Goal: Transaction & Acquisition: Purchase product/service

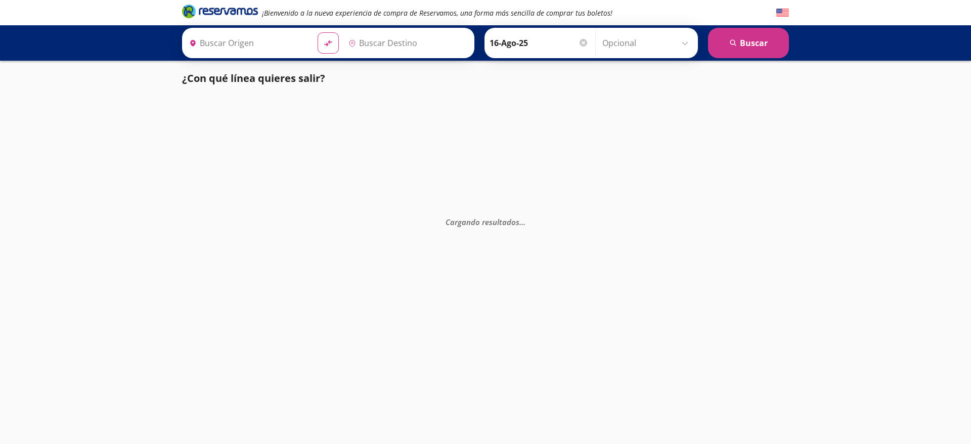
type input "San Luis Potosí, San Luis Potosí"
type input "Guadalajara, Jalisco"
type input "Mazatlán, Sinaloa"
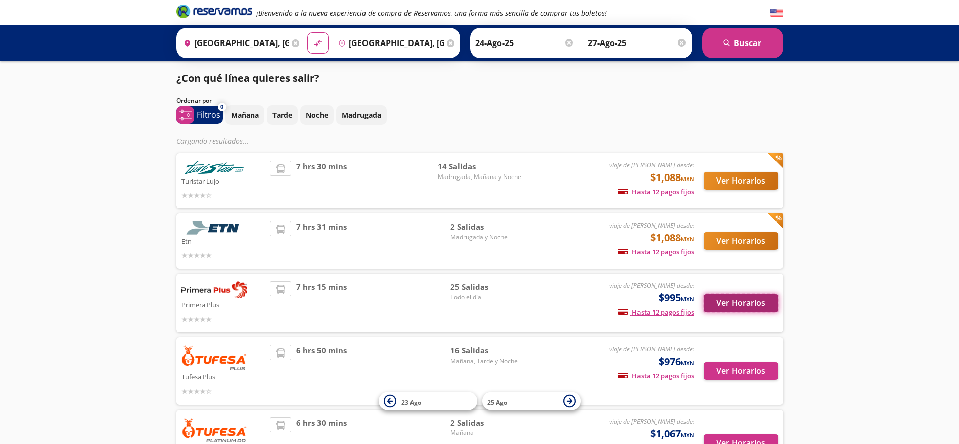
click at [773, 308] on button "Ver Horarios" at bounding box center [741, 303] width 74 height 18
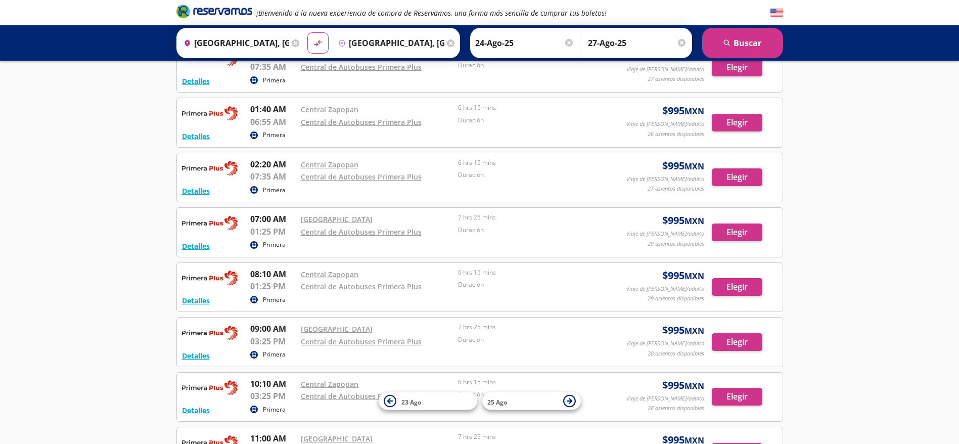
scroll to position [482, 0]
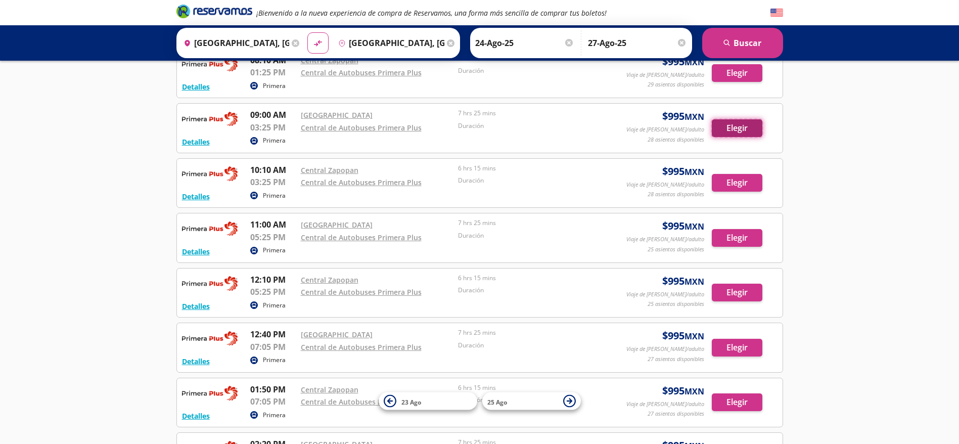
click at [722, 127] on button "Elegir" at bounding box center [737, 128] width 51 height 18
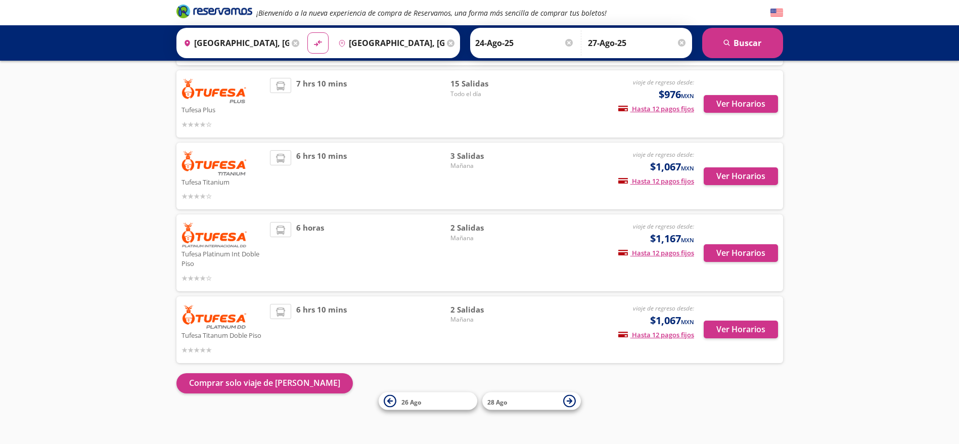
scroll to position [191, 0]
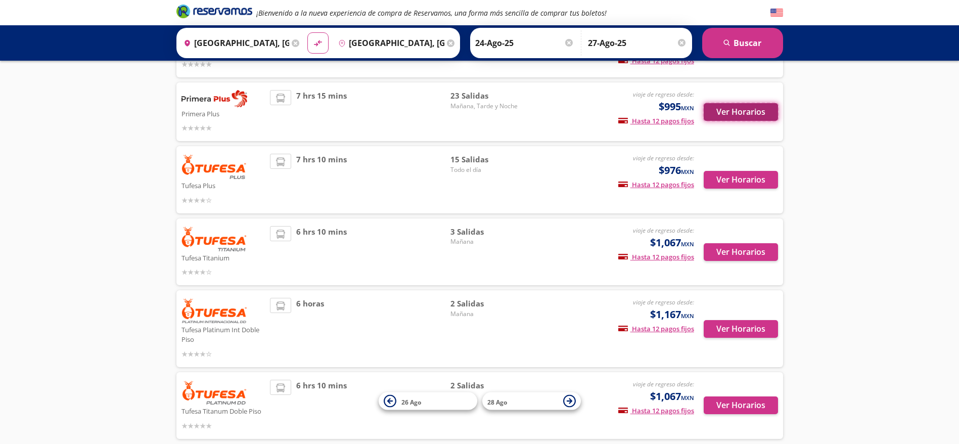
click at [704, 111] on button "Ver Horarios" at bounding box center [741, 112] width 74 height 18
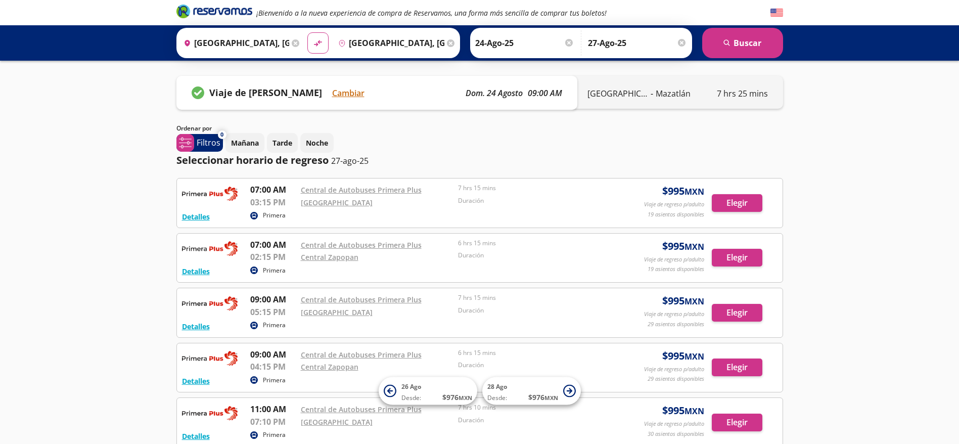
scroll to position [303, 0]
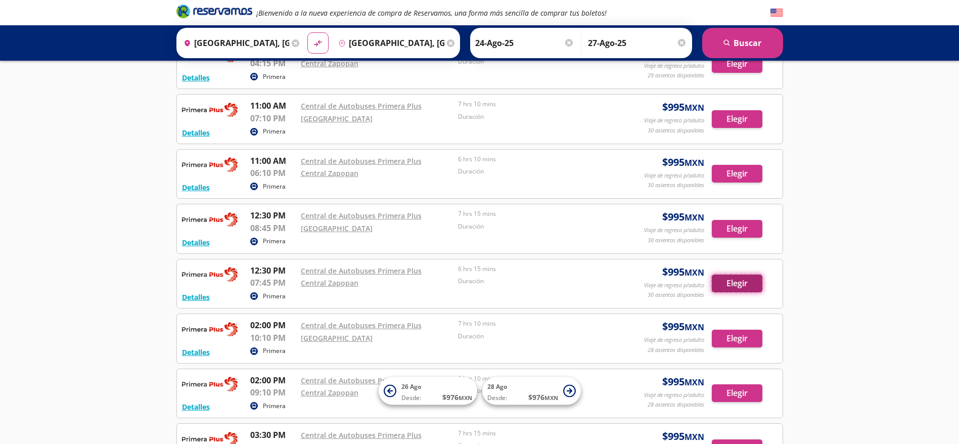
click at [717, 282] on button "Elegir" at bounding box center [737, 284] width 51 height 18
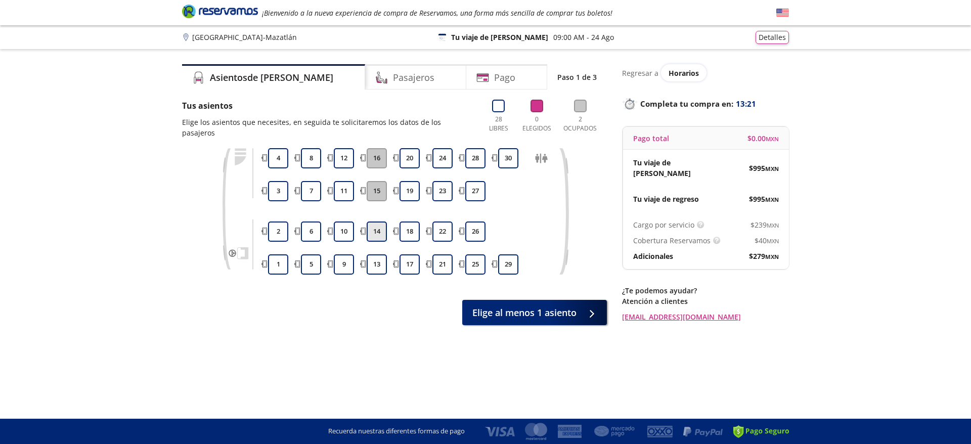
click at [385, 221] on button "14" at bounding box center [377, 231] width 20 height 20
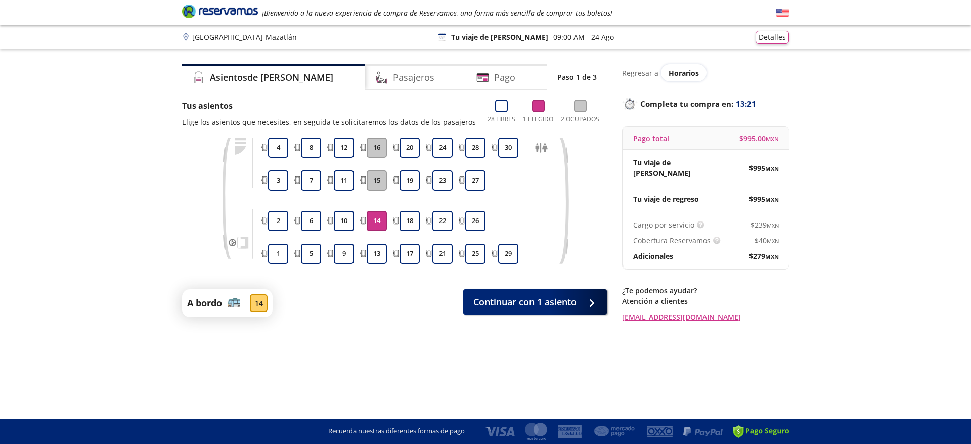
click at [382, 224] on button "14" at bounding box center [377, 221] width 20 height 20
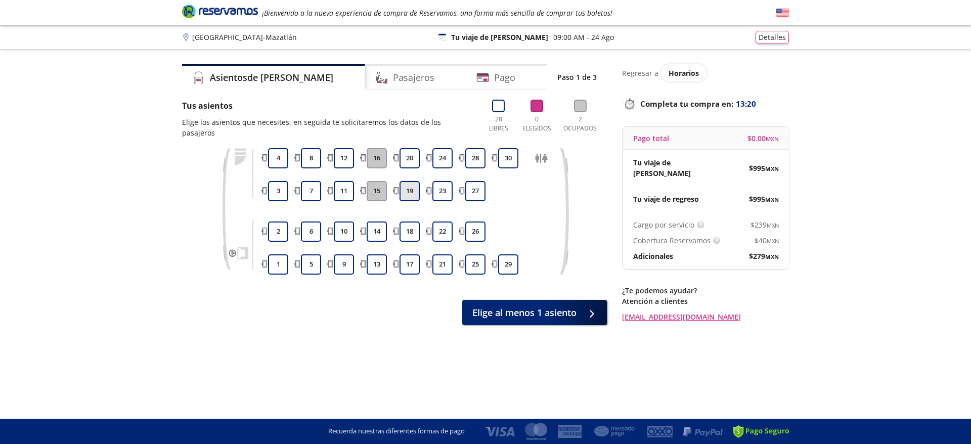
drag, startPoint x: 404, startPoint y: 185, endPoint x: 406, endPoint y: 174, distance: 10.9
click at [404, 183] on button "19" at bounding box center [409, 191] width 20 height 20
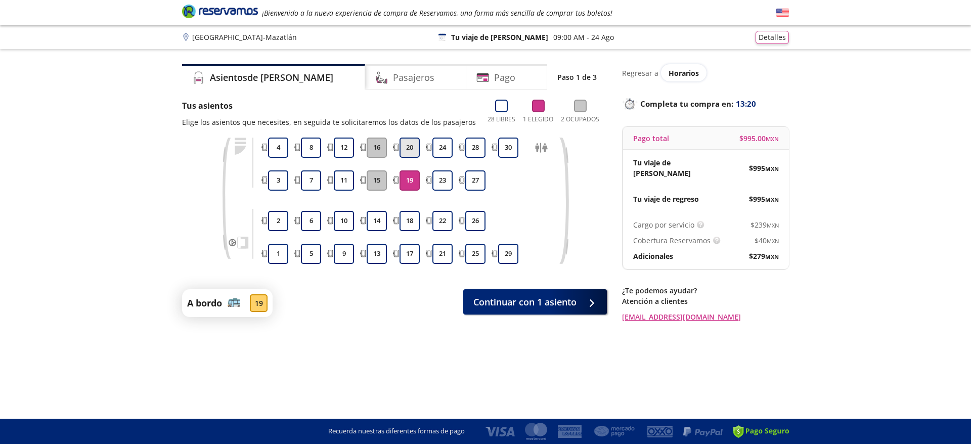
click at [415, 141] on button "20" at bounding box center [409, 148] width 20 height 20
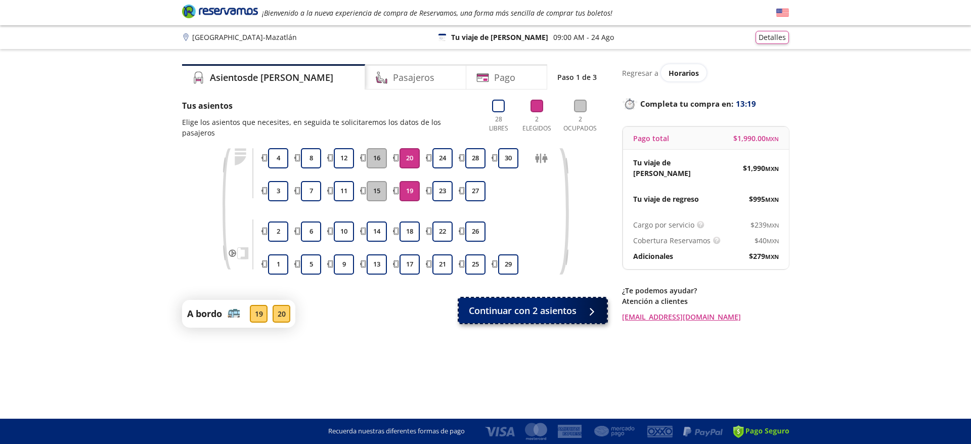
click at [536, 304] on span "Continuar con 2 asientos" at bounding box center [523, 311] width 108 height 14
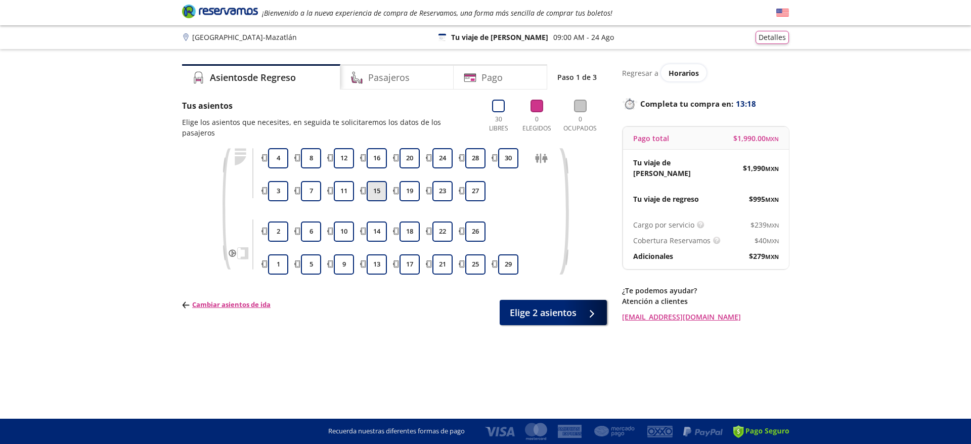
click at [380, 181] on button "15" at bounding box center [377, 191] width 20 height 20
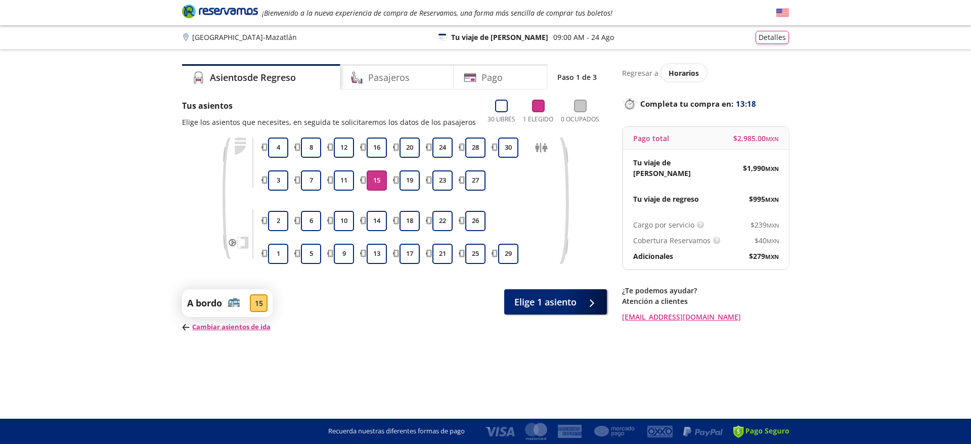
drag, startPoint x: 381, startPoint y: 153, endPoint x: 386, endPoint y: 161, distance: 9.7
click at [381, 153] on button "16" at bounding box center [377, 148] width 20 height 20
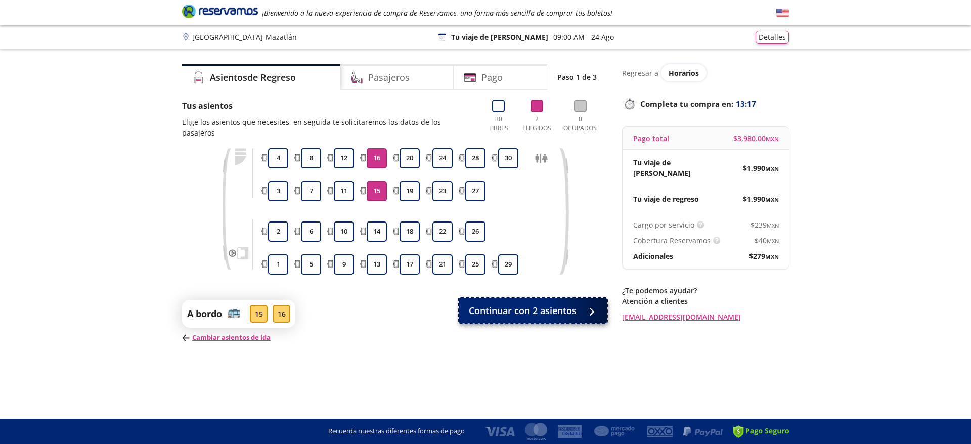
click at [517, 312] on button "Continuar con 2 asientos" at bounding box center [533, 310] width 148 height 25
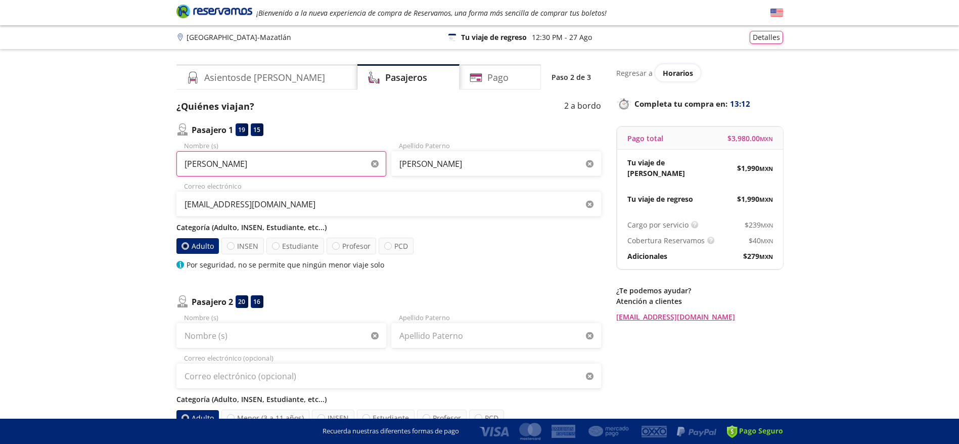
click at [290, 162] on input "DIEGO EDUARDO" at bounding box center [281, 163] width 210 height 25
paste input "José Guadalupe García"
click at [205, 165] on input "José Guadalupe García" at bounding box center [281, 163] width 210 height 25
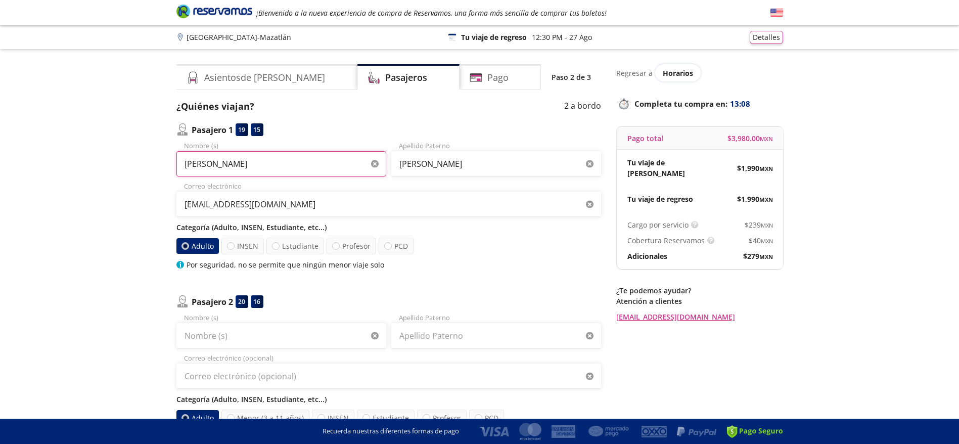
click at [263, 168] on input "José Guadalupe García" at bounding box center [281, 163] width 210 height 25
type input "José Guadalupe"
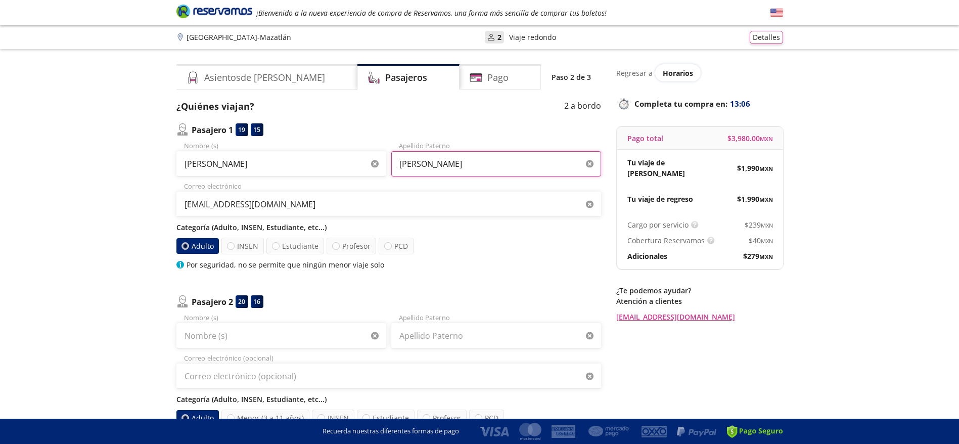
click at [414, 160] on input "Zumaya vicencio" at bounding box center [496, 163] width 210 height 25
paste input "García"
type input "García"
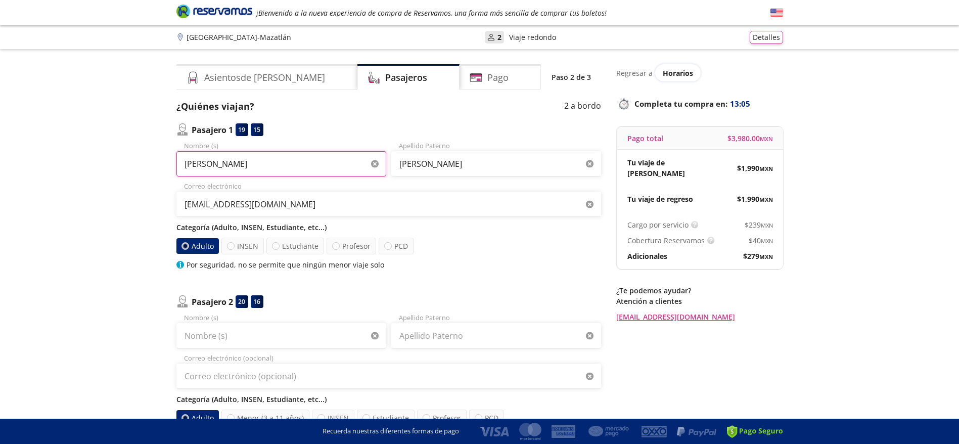
click at [316, 167] on input "José Guadalupe" at bounding box center [281, 163] width 210 height 25
type input "José Guadalupe"
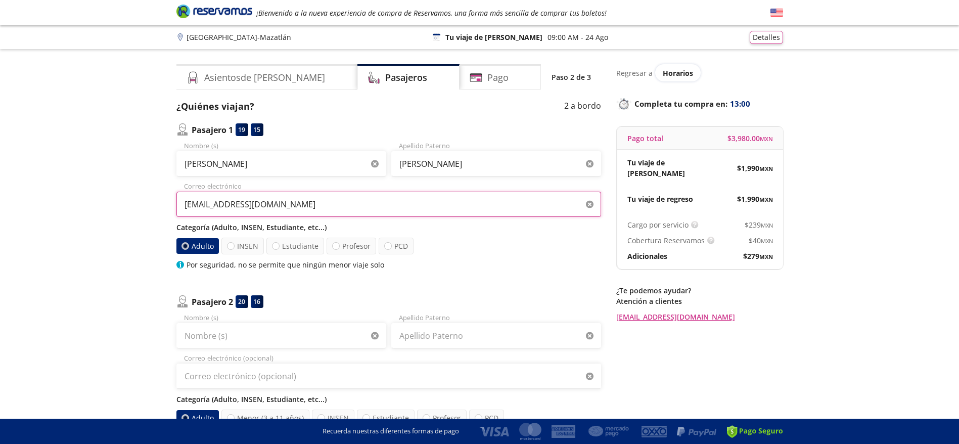
click at [375, 211] on input "shinya_1209@hotmail.com" at bounding box center [388, 204] width 425 height 25
paste input "admon.josegarcia"
type input "admon.josegarcia@hotmail.com"
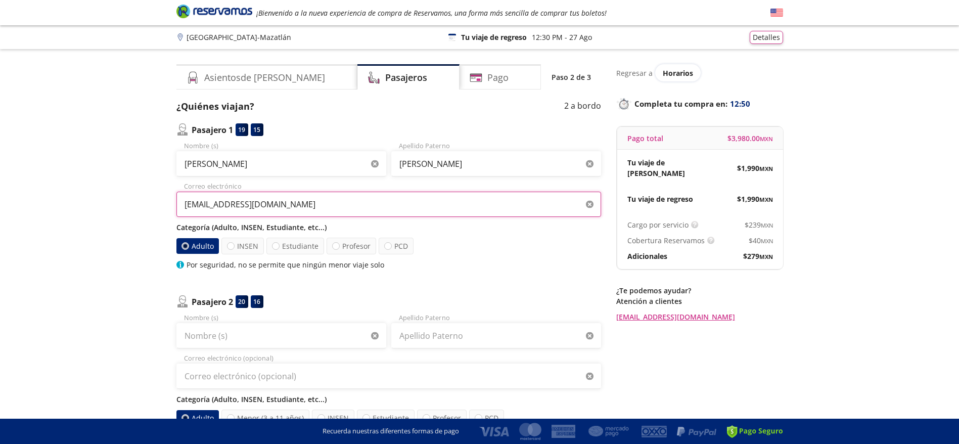
scroll to position [152, 0]
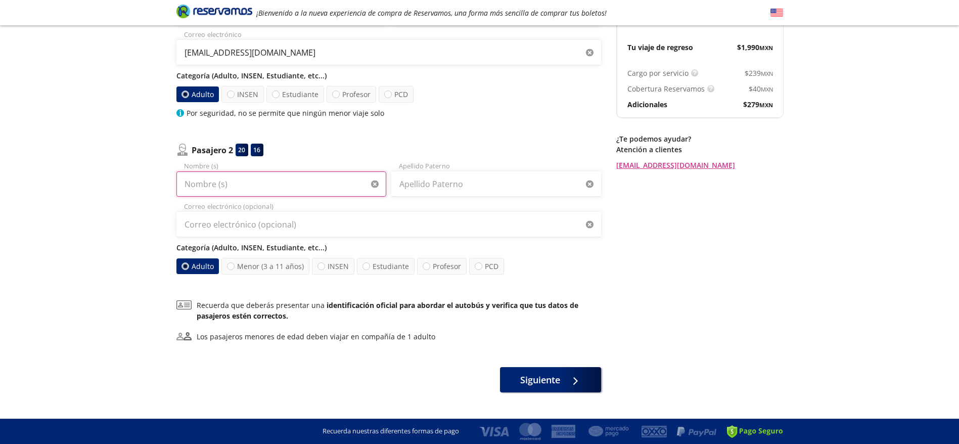
click at [288, 179] on input "Nombre (s)" at bounding box center [281, 183] width 210 height 25
paste input "Jorge Eduardo Ávila morales"
drag, startPoint x: 239, startPoint y: 183, endPoint x: 344, endPoint y: 184, distance: 104.7
click at [344, 184] on input "Jorge Eduardo Ávila morales" at bounding box center [281, 183] width 210 height 25
type input "Jorge Eduardo"
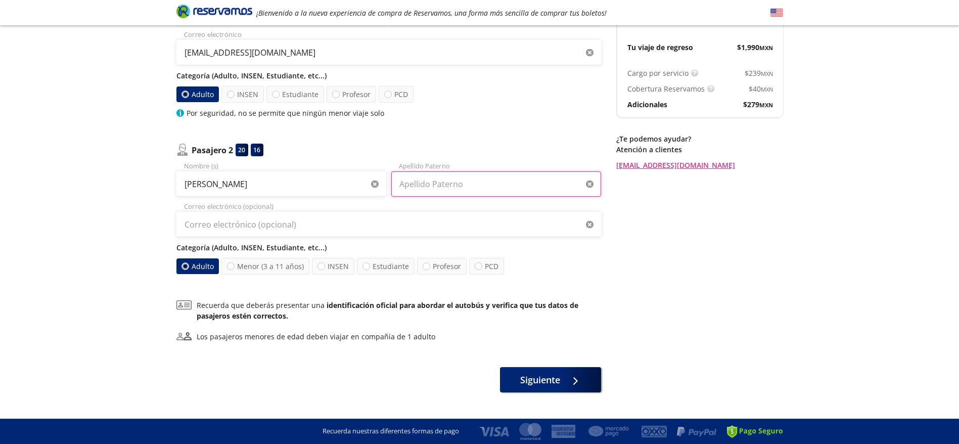
click at [456, 174] on input "Apellido Paterno" at bounding box center [496, 183] width 210 height 25
paste input "Ávila morales"
type input "Ávila morales"
click at [298, 174] on input "Jorge Eduardo" at bounding box center [281, 183] width 210 height 25
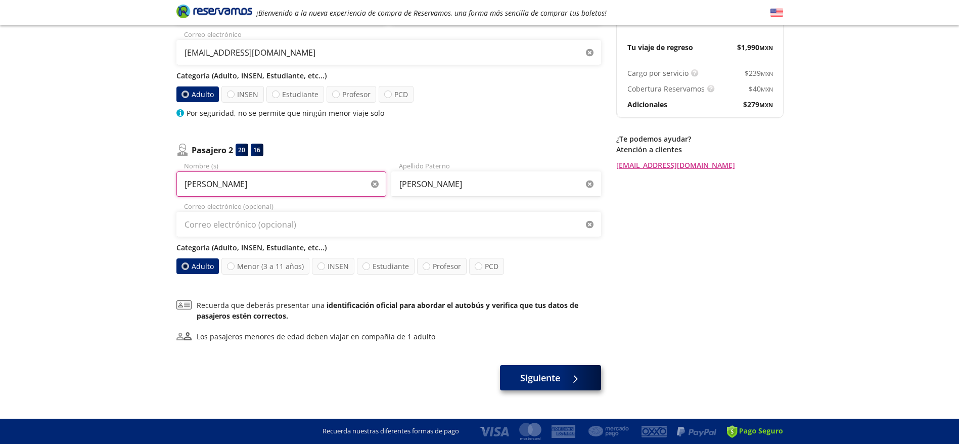
type input "Jorge Eduardo"
click at [539, 374] on span "Siguiente" at bounding box center [540, 378] width 40 height 14
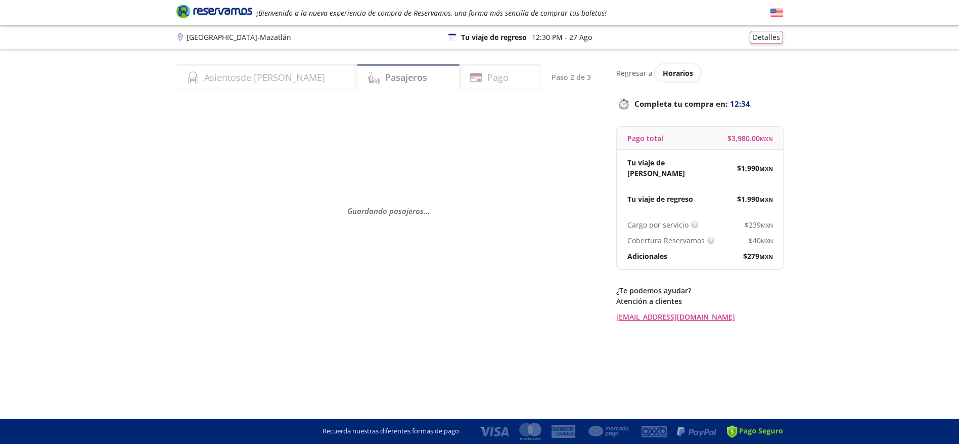
scroll to position [0, 0]
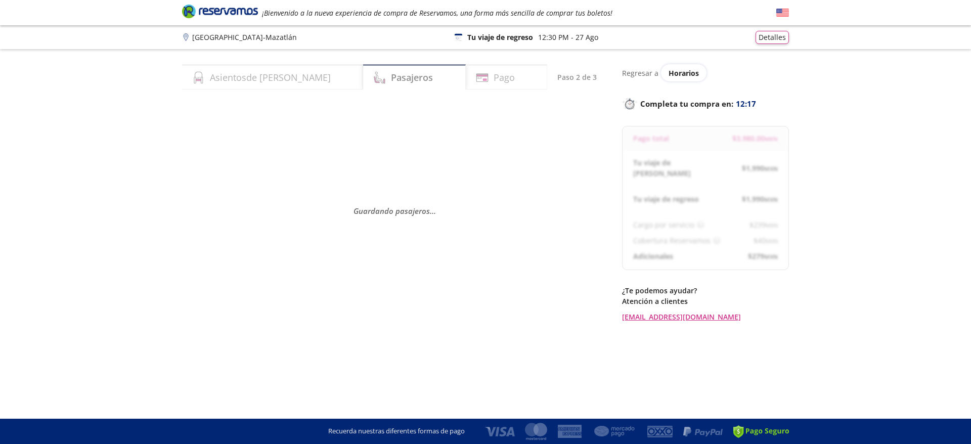
select select "MX"
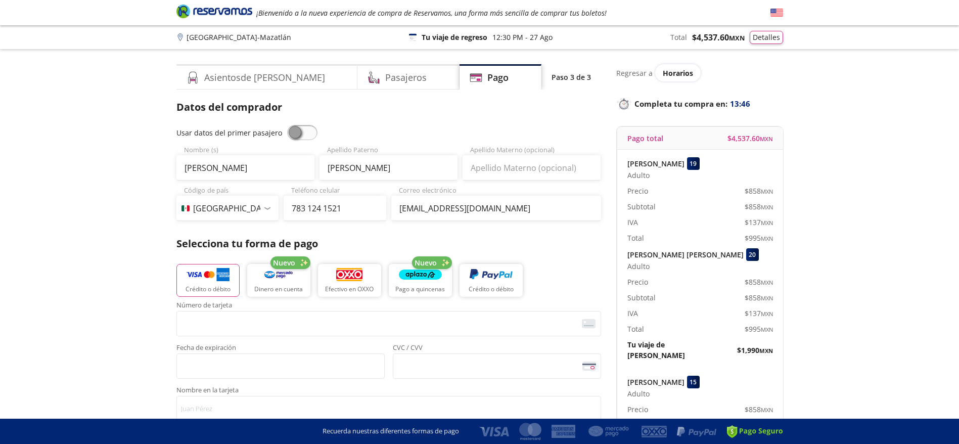
click at [297, 134] on span at bounding box center [302, 132] width 30 height 15
click at [287, 125] on input "checkbox" at bounding box center [287, 125] width 0 height 0
type input "José Guadalupe"
type input "García"
type input "admon.josegarcia@hotmail.com"
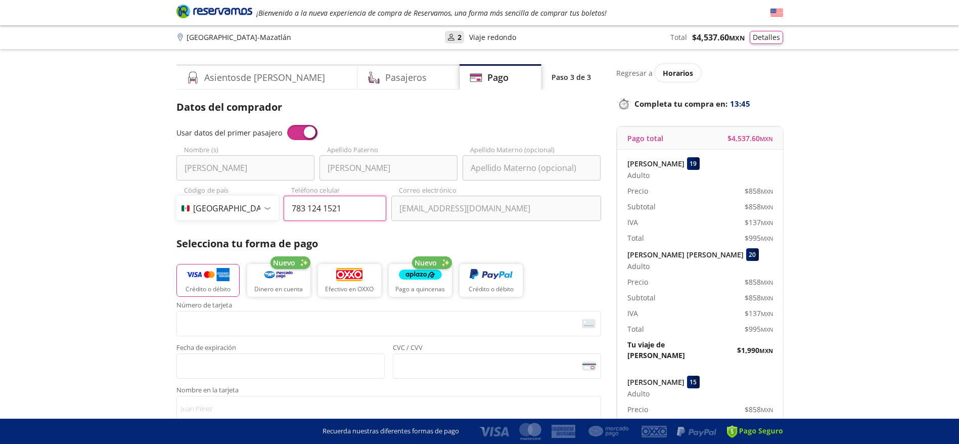
click at [336, 204] on input "783 124 1521" at bounding box center [335, 208] width 103 height 25
paste input "33 2346 310"
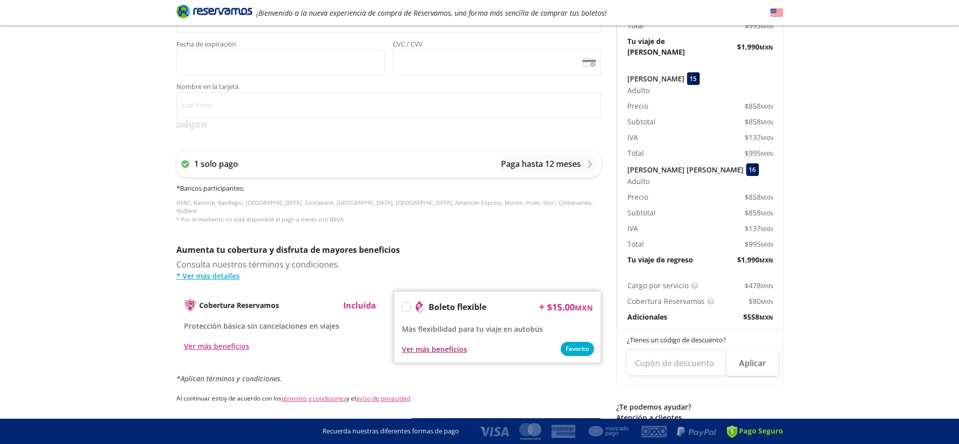
scroll to position [366, 0]
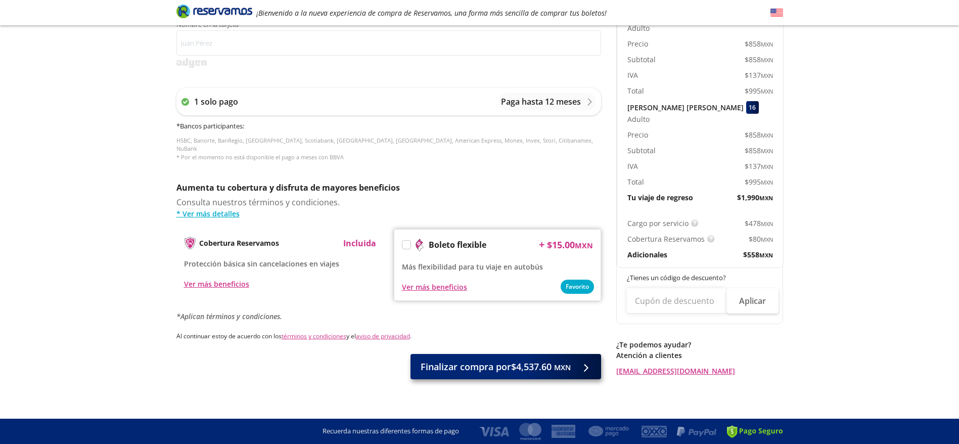
type input "33 2346 3101"
click at [503, 360] on span "Finalizar compra por $4,537.60 MXN" at bounding box center [496, 367] width 150 height 14
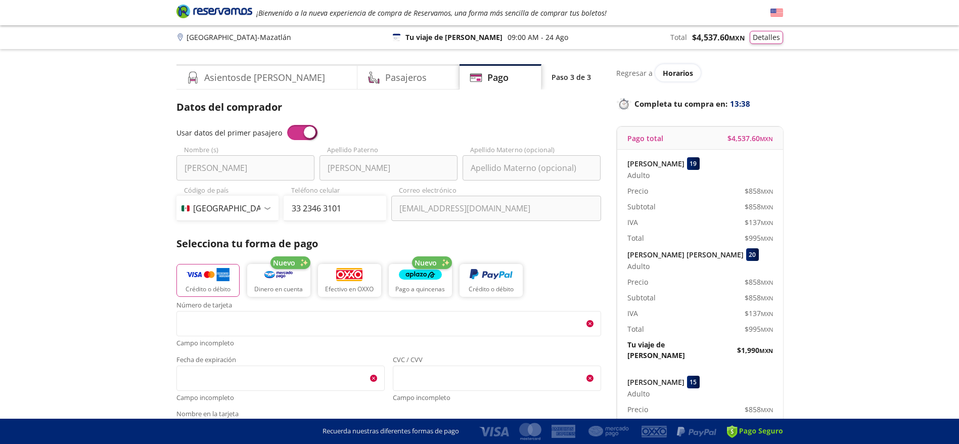
scroll to position [423, 0]
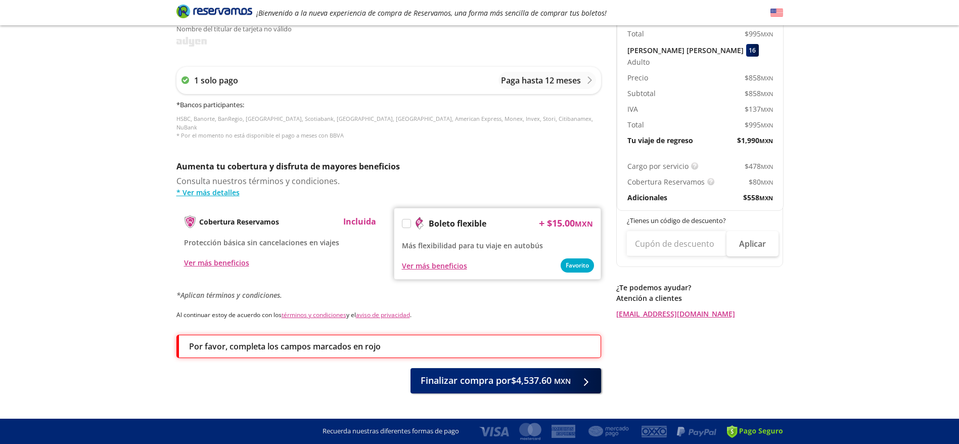
click at [407, 220] on div "Boleto flexible" at bounding box center [444, 223] width 84 height 15
click at [407, 219] on label at bounding box center [406, 223] width 8 height 8
click at [407, 222] on input "Boleto flexible" at bounding box center [405, 225] width 7 height 7
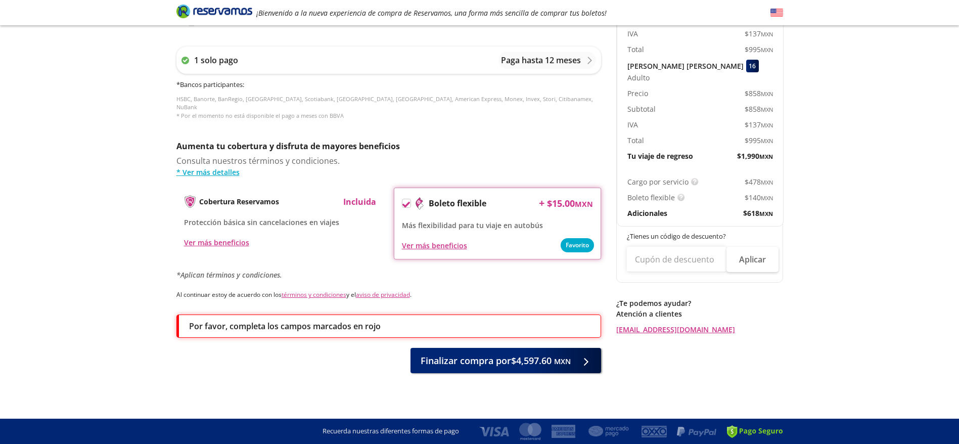
scroll to position [399, 0]
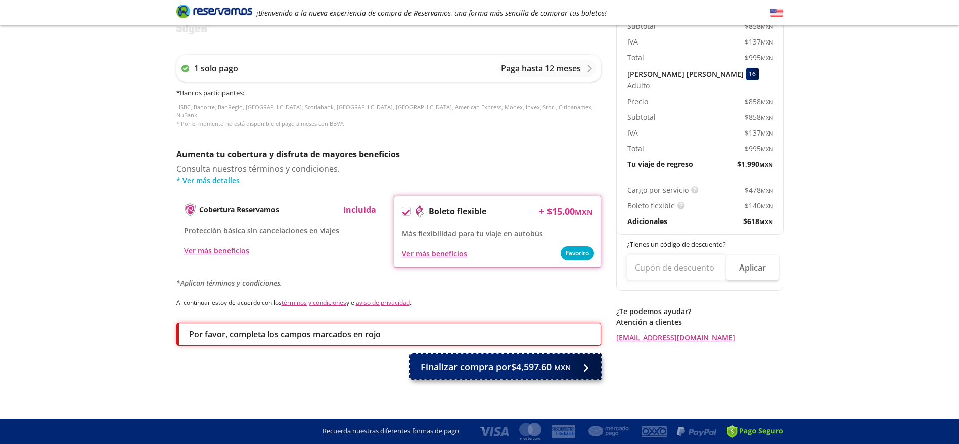
click at [488, 360] on span "Finalizar compra por $4,597.60 MXN" at bounding box center [496, 367] width 150 height 14
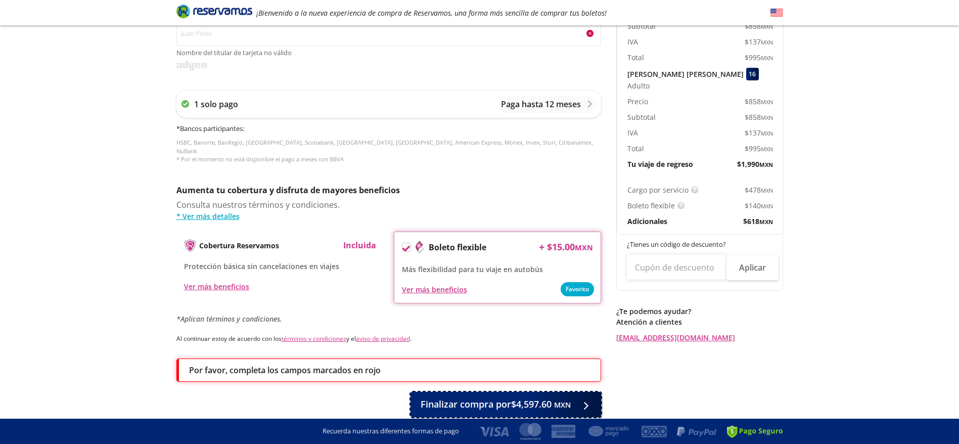
scroll to position [423, 0]
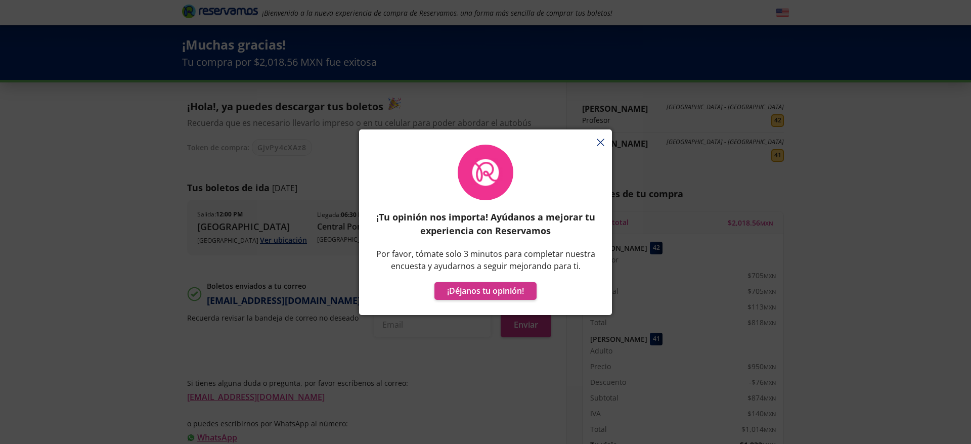
click at [674, 163] on div "¡Tu opinión nos importa! Ayúdanos a mejorar tu experiencia con Reservamos Por f…" at bounding box center [485, 222] width 971 height 444
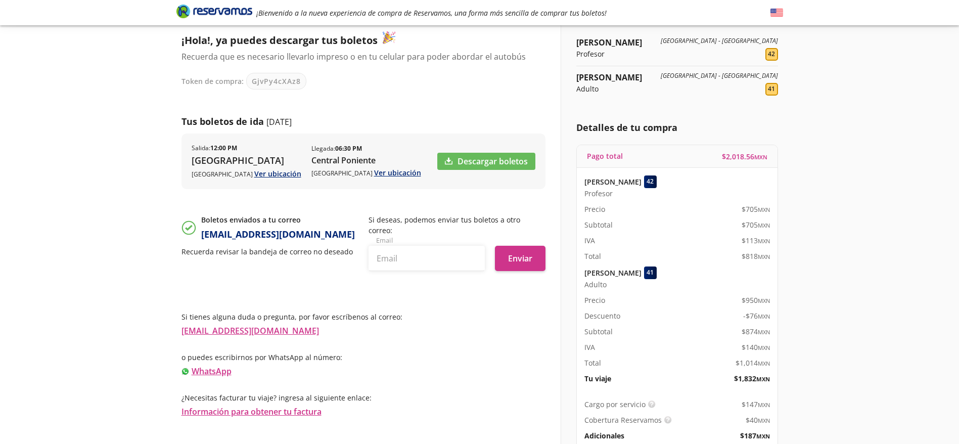
scroll to position [122, 0]
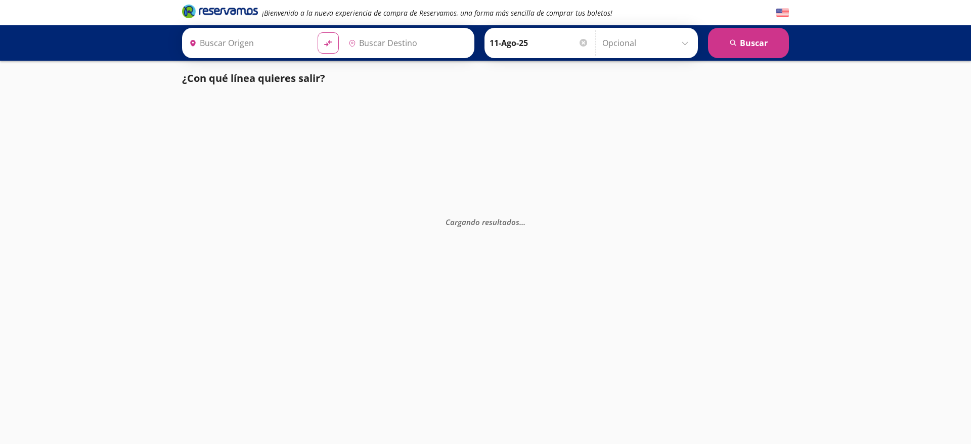
type input "[GEOGRAPHIC_DATA], [GEOGRAPHIC_DATA]"
type input "[PERSON_NAME], [GEOGRAPHIC_DATA]"
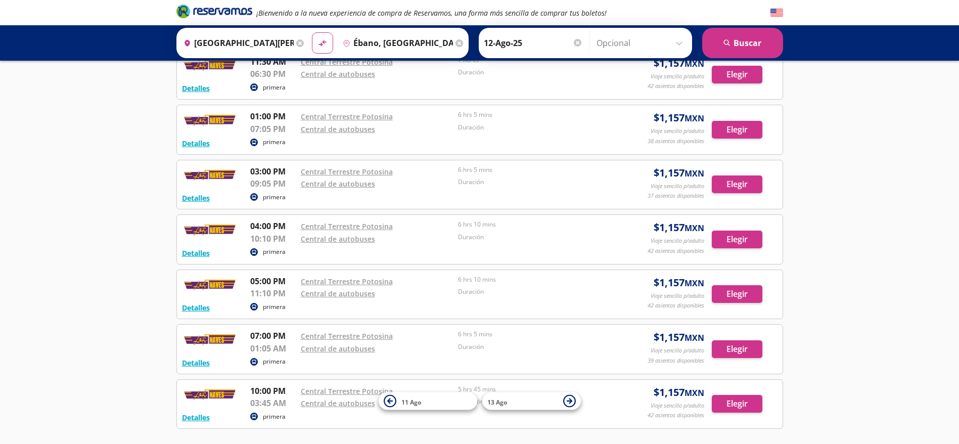
scroll to position [607, 0]
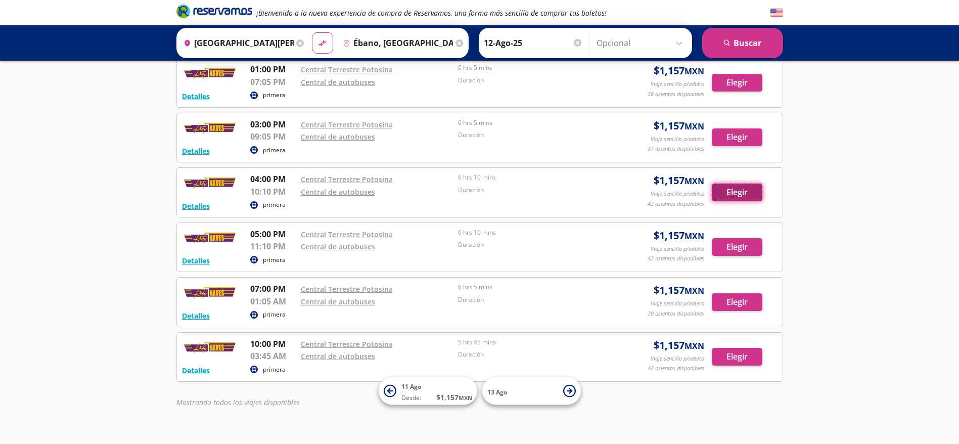
click at [762, 195] on button "Elegir" at bounding box center [737, 193] width 51 height 18
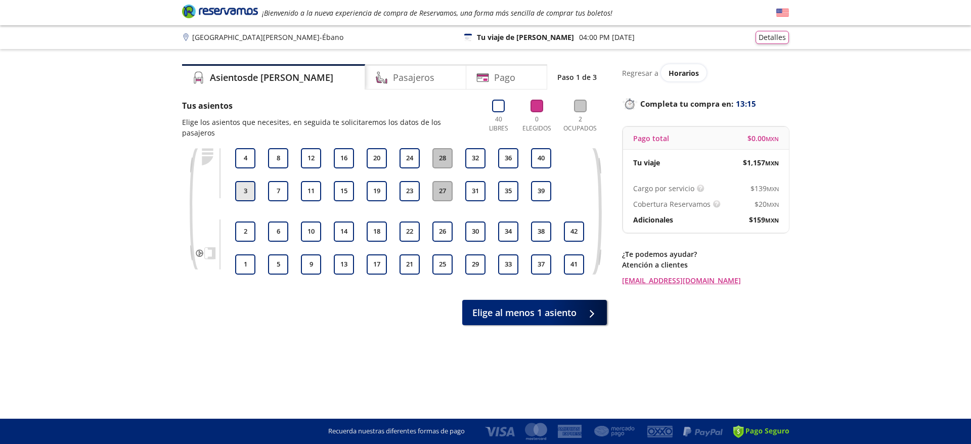
click at [247, 181] on button "3" at bounding box center [245, 191] width 20 height 20
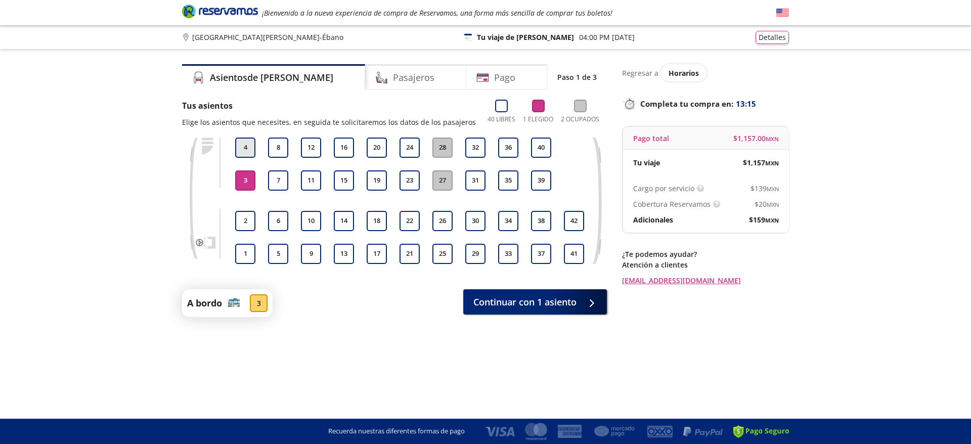
click at [253, 147] on button "4" at bounding box center [245, 148] width 20 height 20
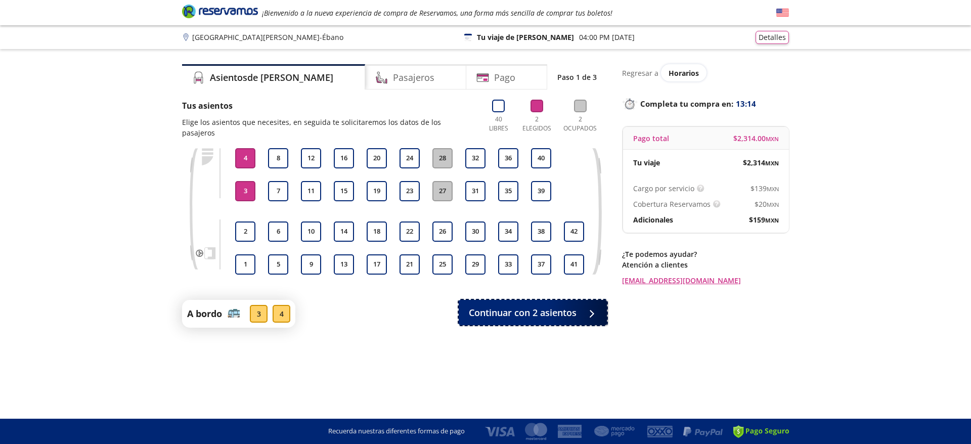
click at [507, 306] on span "Continuar con 2 asientos" at bounding box center [523, 313] width 108 height 14
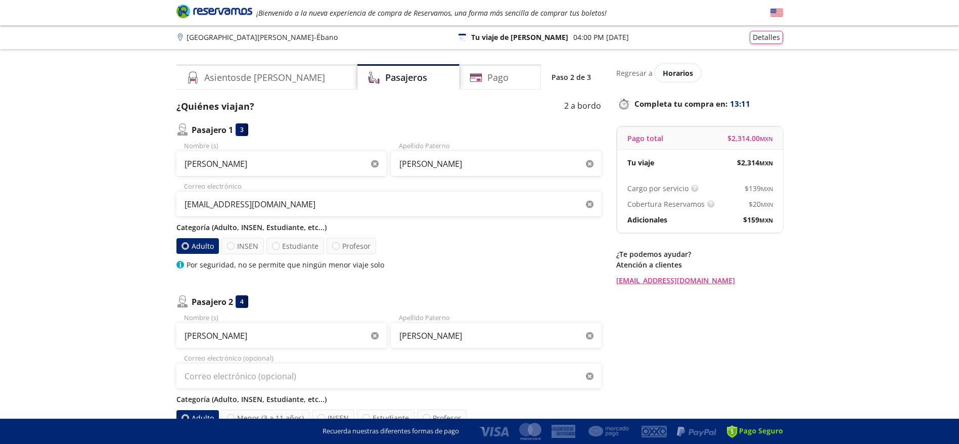
click at [247, 185] on div "admon.josegarcia@hotmail.com Correo electrónico" at bounding box center [388, 198] width 425 height 35
click at [249, 172] on input "José Guadalupe" at bounding box center [281, 163] width 210 height 25
paste input "María Susana Hernández"
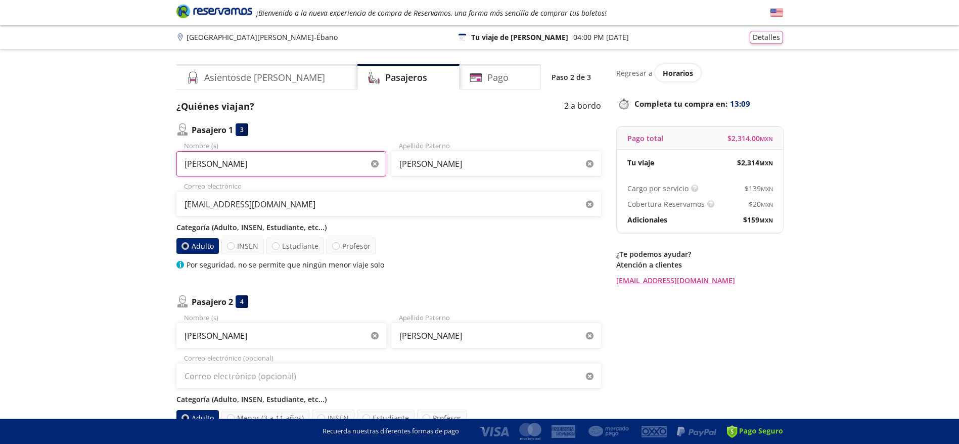
click at [241, 165] on input "María Susana Hernández" at bounding box center [281, 163] width 210 height 25
type input "María Susana"
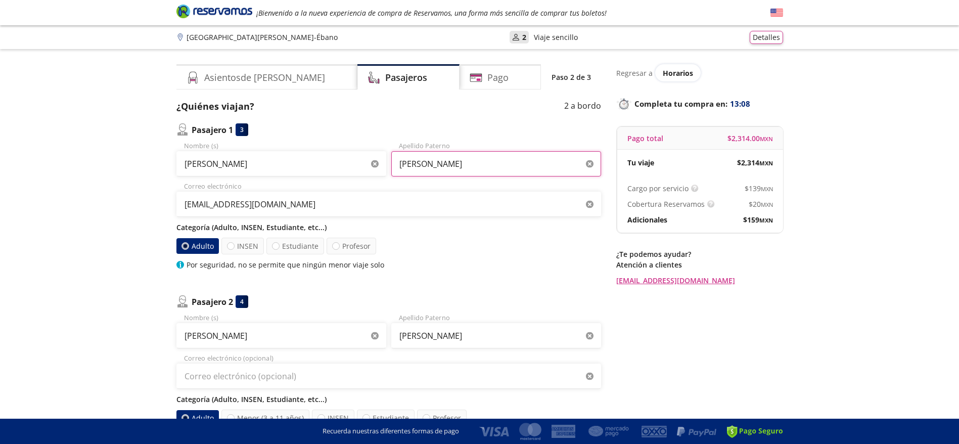
click at [469, 174] on input "García" at bounding box center [496, 163] width 210 height 25
click at [460, 170] on input "García" at bounding box center [496, 163] width 210 height 25
paste input "Hernández"
type input "Hernández"
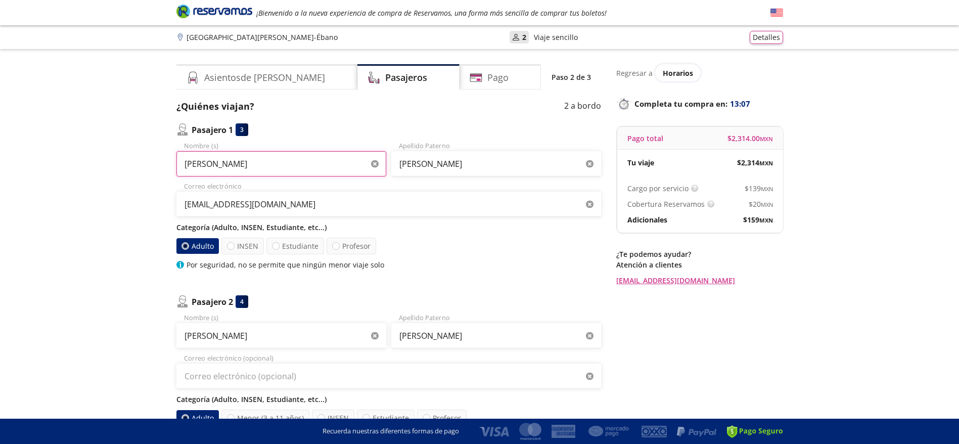
click at [350, 171] on input "María Susana" at bounding box center [281, 163] width 210 height 25
type input "María Susana"
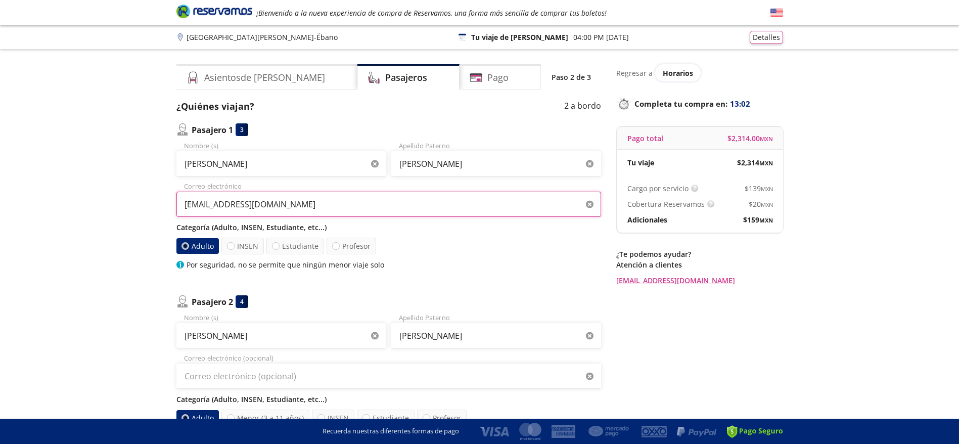
click at [334, 208] on input "admon.josegarcia@hotmail.com" at bounding box center [388, 204] width 425 height 25
paste input "maria26lopezjuarez3@g"
type input "maria26lopezjuarez3@gmail.com"
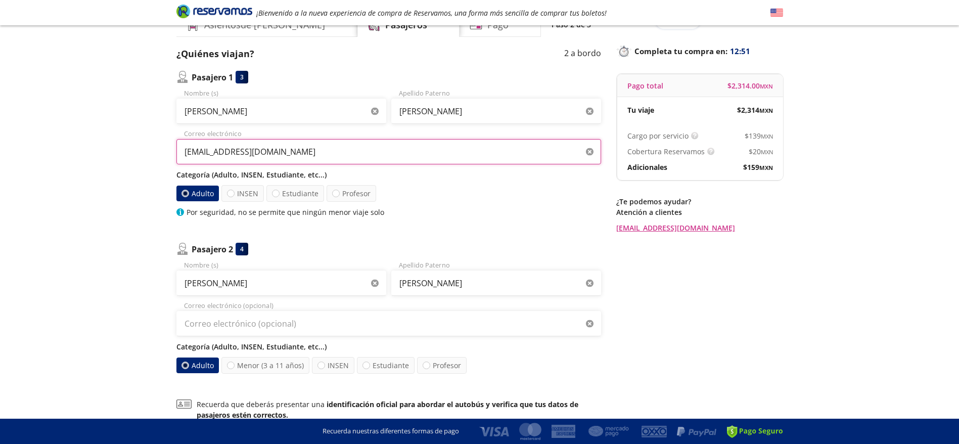
scroll to position [76, 0]
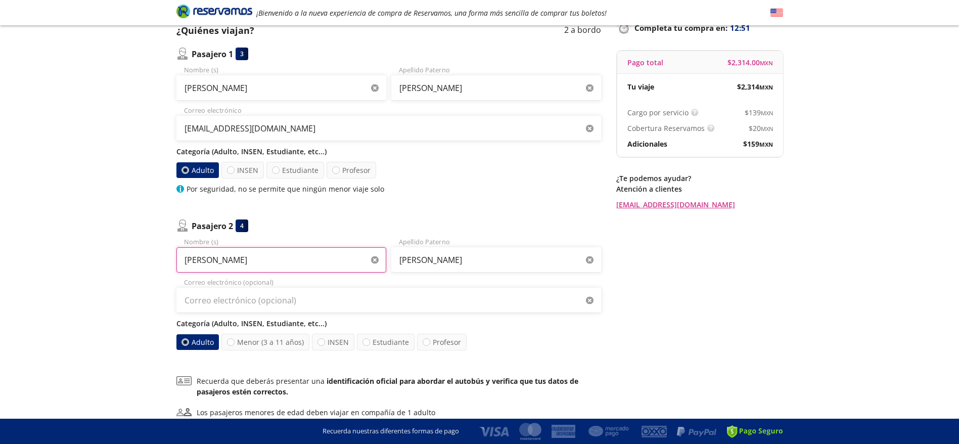
click at [287, 255] on input "Jorge Eduardo" at bounding box center [281, 259] width 210 height 25
paste input "María de los Ángeles López Juárez"
drag, startPoint x: 263, startPoint y: 263, endPoint x: 424, endPoint y: 262, distance: 160.8
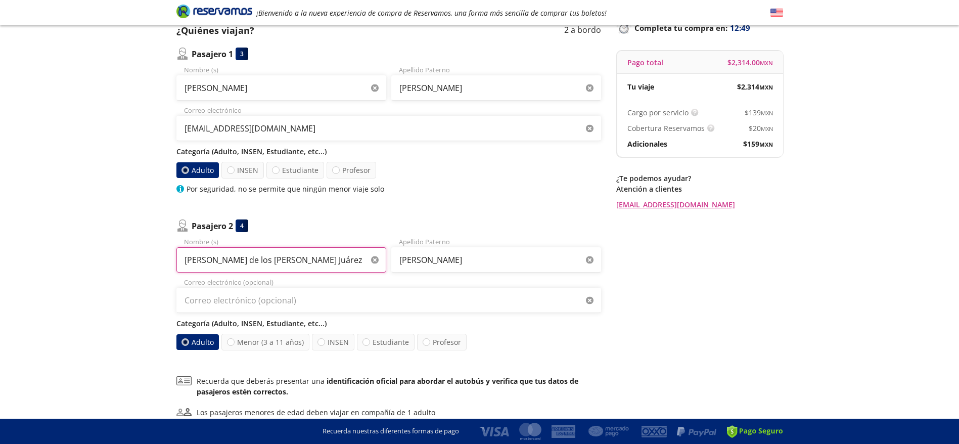
click at [424, 262] on div "María de los Ángeles López Juárez Nombre (s) Ávila morales Apellido Paterno" at bounding box center [388, 254] width 425 height 35
type input "María de los Ángeles"
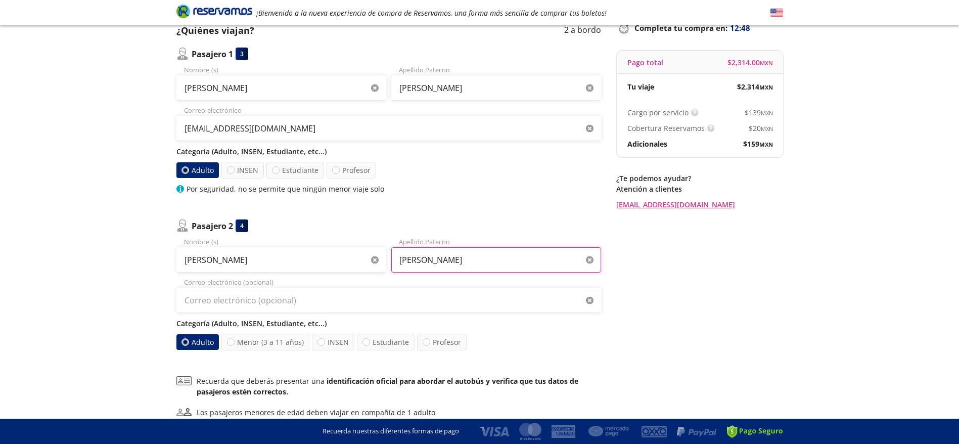
click at [428, 258] on input "Ávila morales" at bounding box center [496, 259] width 210 height 25
paste input "López Juárez"
type input "López Juárez"
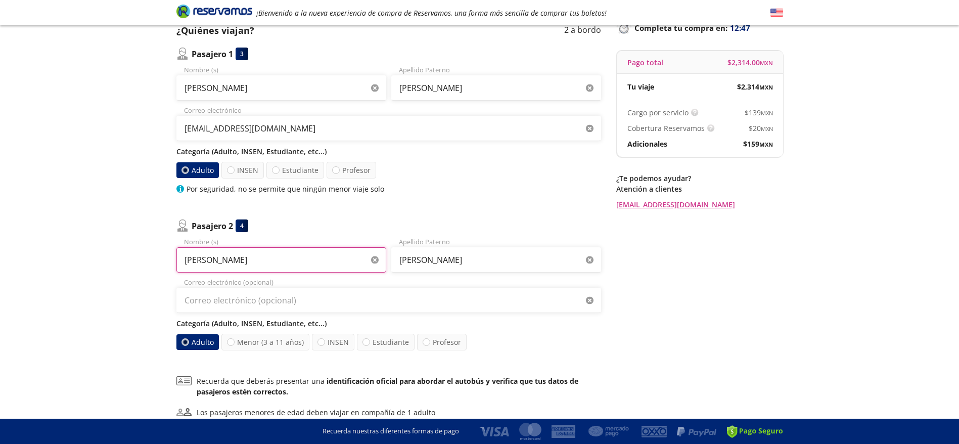
click at [311, 260] on input "María de los Ángeles" at bounding box center [281, 259] width 210 height 25
click at [474, 255] on input "López Juárez" at bounding box center [496, 259] width 210 height 25
click at [471, 84] on input "Hernández" at bounding box center [496, 87] width 210 height 25
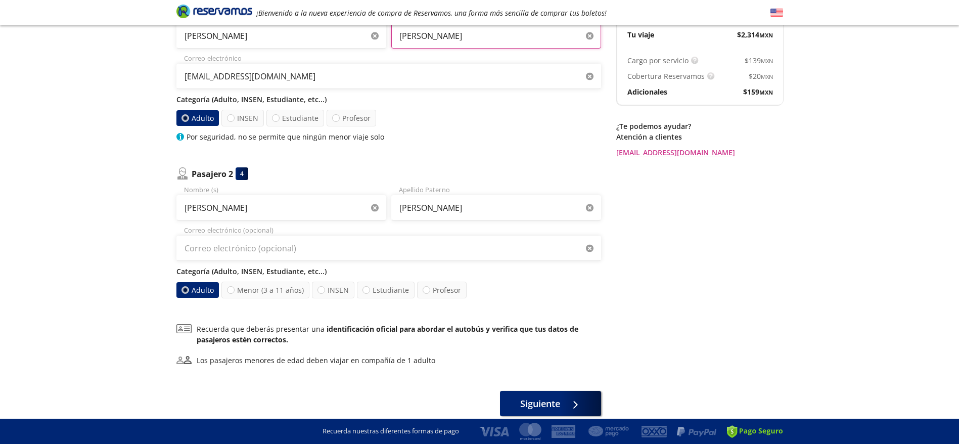
scroll to position [171, 0]
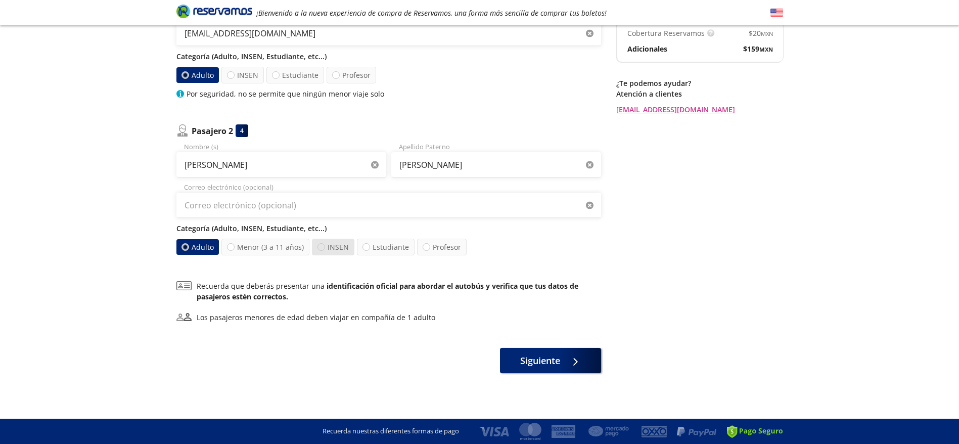
type input "Hernández Del Ángel"
click at [322, 246] on div at bounding box center [321, 247] width 8 height 8
click at [322, 246] on input "INSEN" at bounding box center [321, 247] width 7 height 7
radio input "true"
radio input "false"
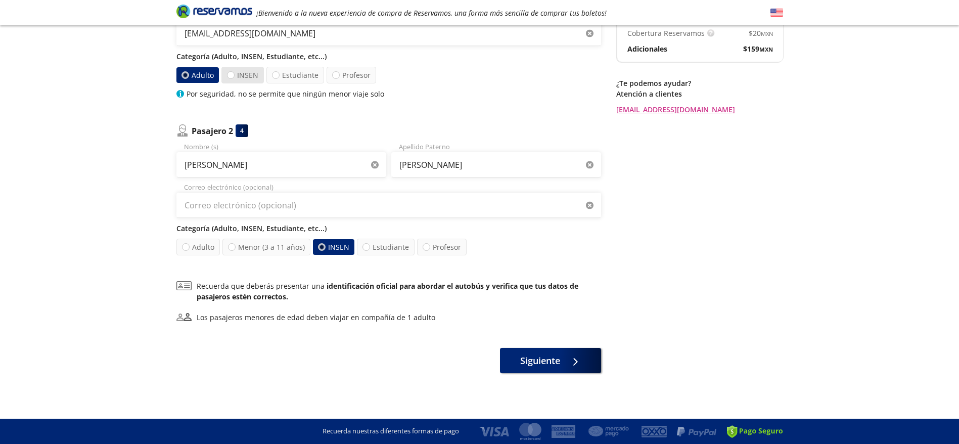
click at [252, 76] on label "INSEN" at bounding box center [242, 75] width 42 height 17
click at [234, 76] on input "INSEN" at bounding box center [231, 75] width 7 height 7
radio input "true"
radio input "false"
click at [548, 359] on span "Siguiente" at bounding box center [540, 359] width 40 height 14
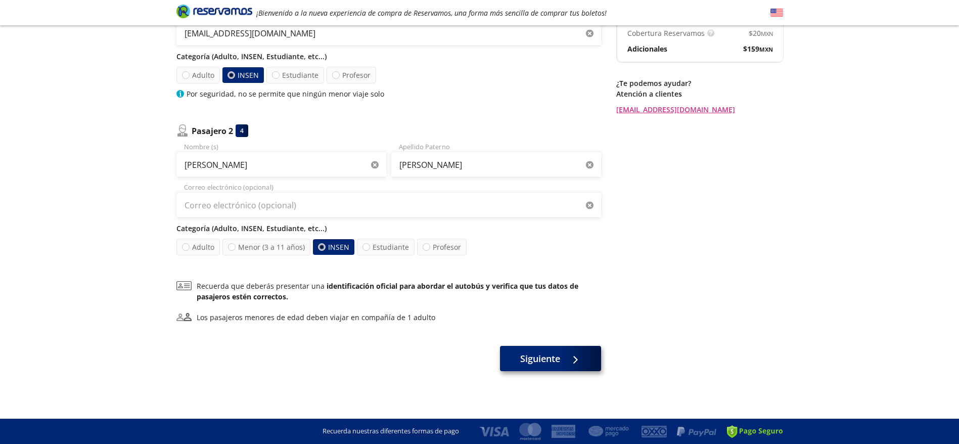
scroll to position [0, 0]
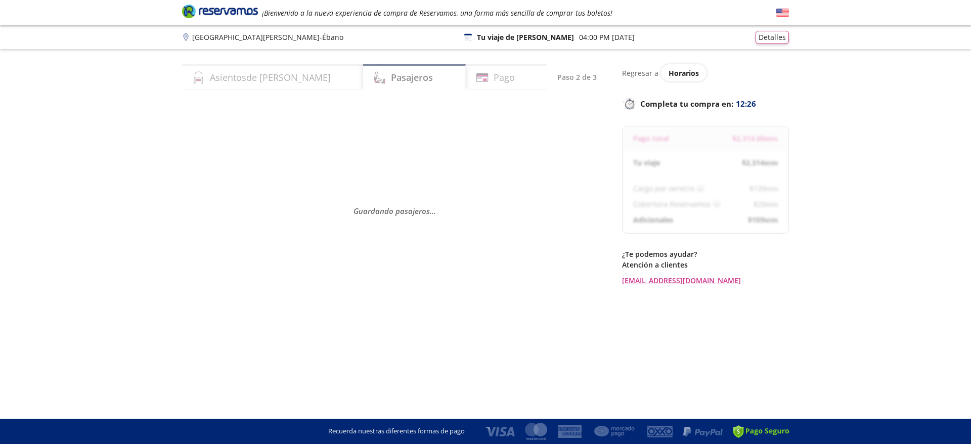
select select "MX"
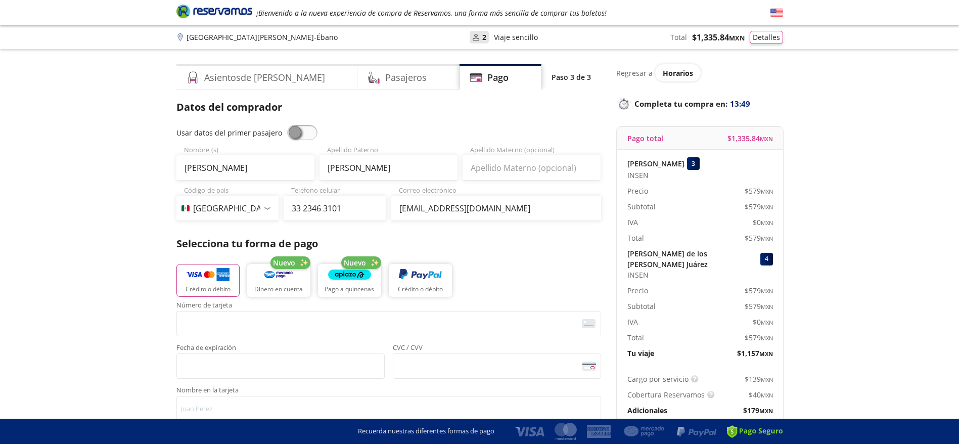
click at [293, 127] on span at bounding box center [302, 132] width 30 height 15
click at [287, 125] on input "checkbox" at bounding box center [287, 125] width 0 height 0
type input "María Susana"
type input "Hernández Del Ángel"
type input "maria26lopezjuarez3@gmail.com"
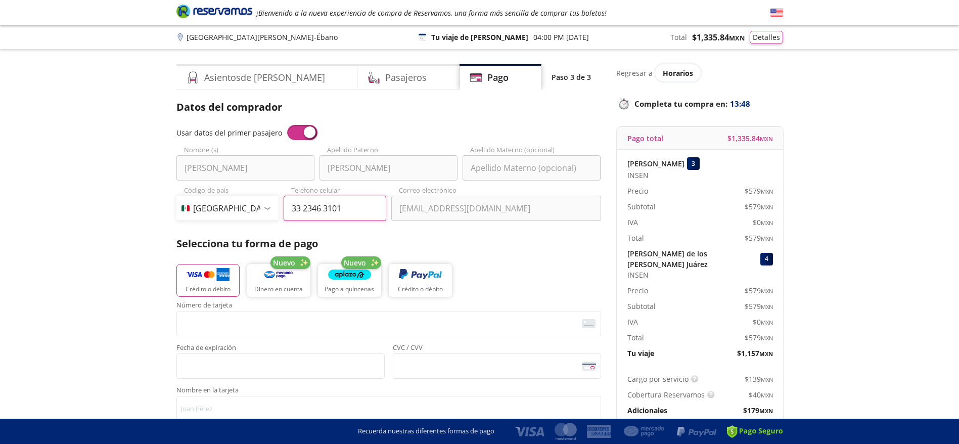
click at [328, 206] on input "33 2346 3101" at bounding box center [335, 208] width 103 height 25
paste input "845 106 0413"
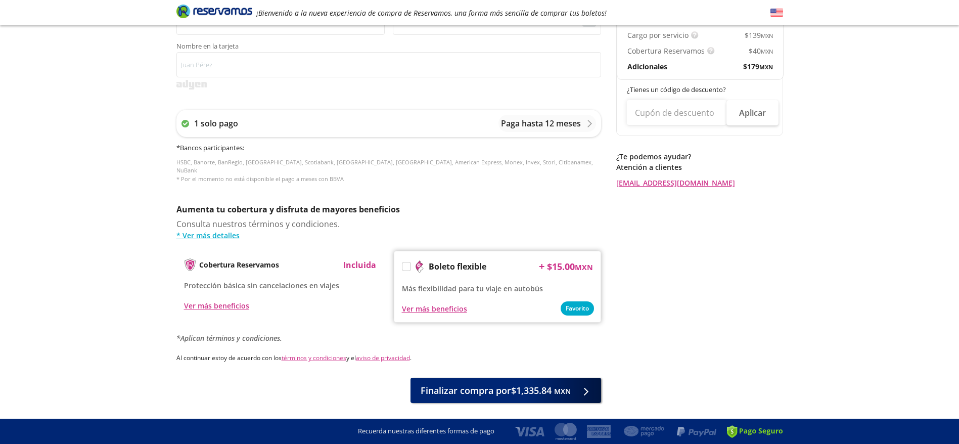
scroll to position [366, 0]
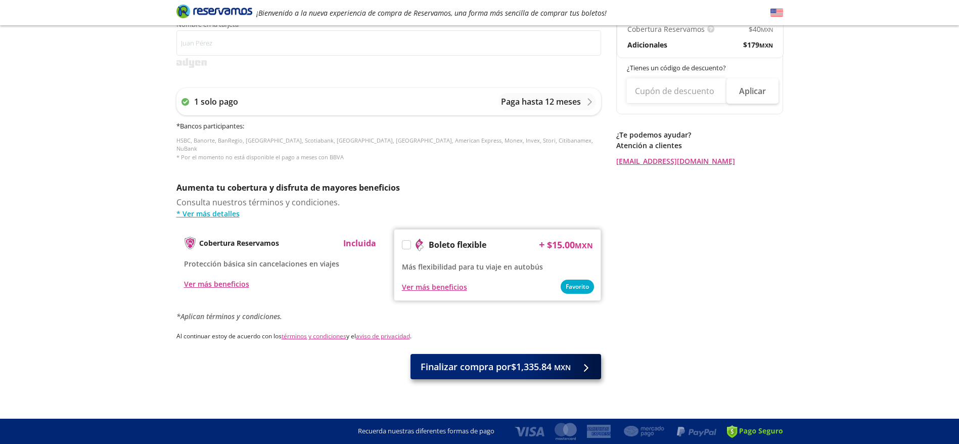
type input "845 106 0413"
click at [511, 364] on span "Finalizar compra por $1,335.84 MXN" at bounding box center [496, 367] width 150 height 14
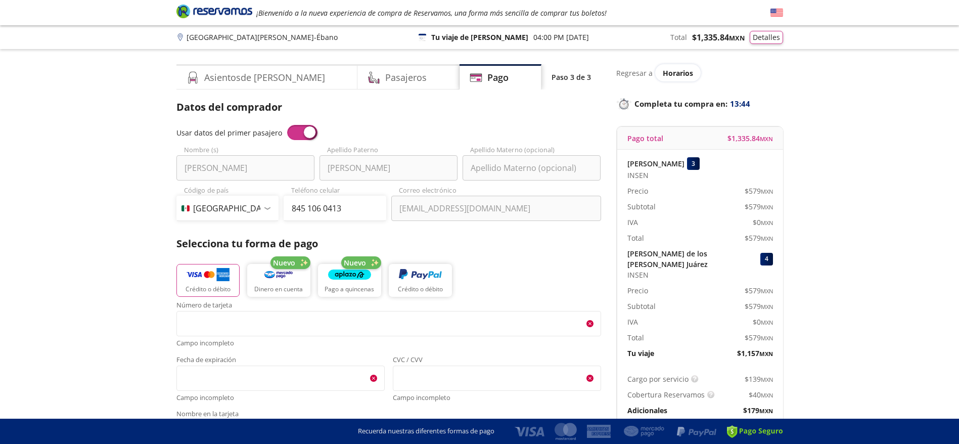
scroll to position [423, 0]
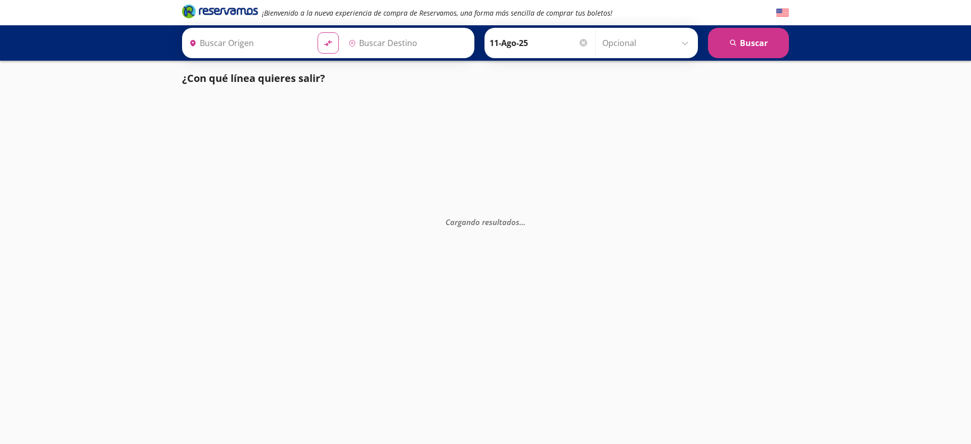
type input "[GEOGRAPHIC_DATA], [GEOGRAPHIC_DATA]"
type input "Santiago de Querétaro, [GEOGRAPHIC_DATA]"
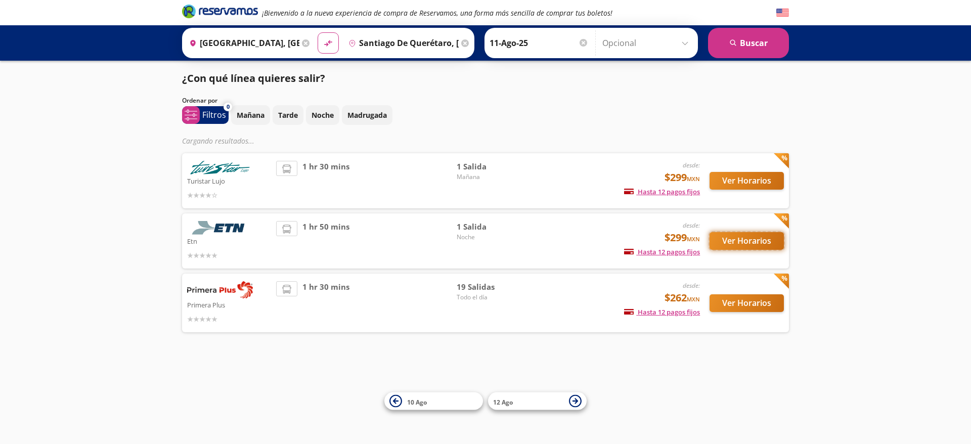
click at [747, 242] on button "Ver Horarios" at bounding box center [746, 241] width 74 height 18
click at [758, 179] on button "Ver Horarios" at bounding box center [746, 181] width 74 height 18
